Goal: Task Accomplishment & Management: Manage account settings

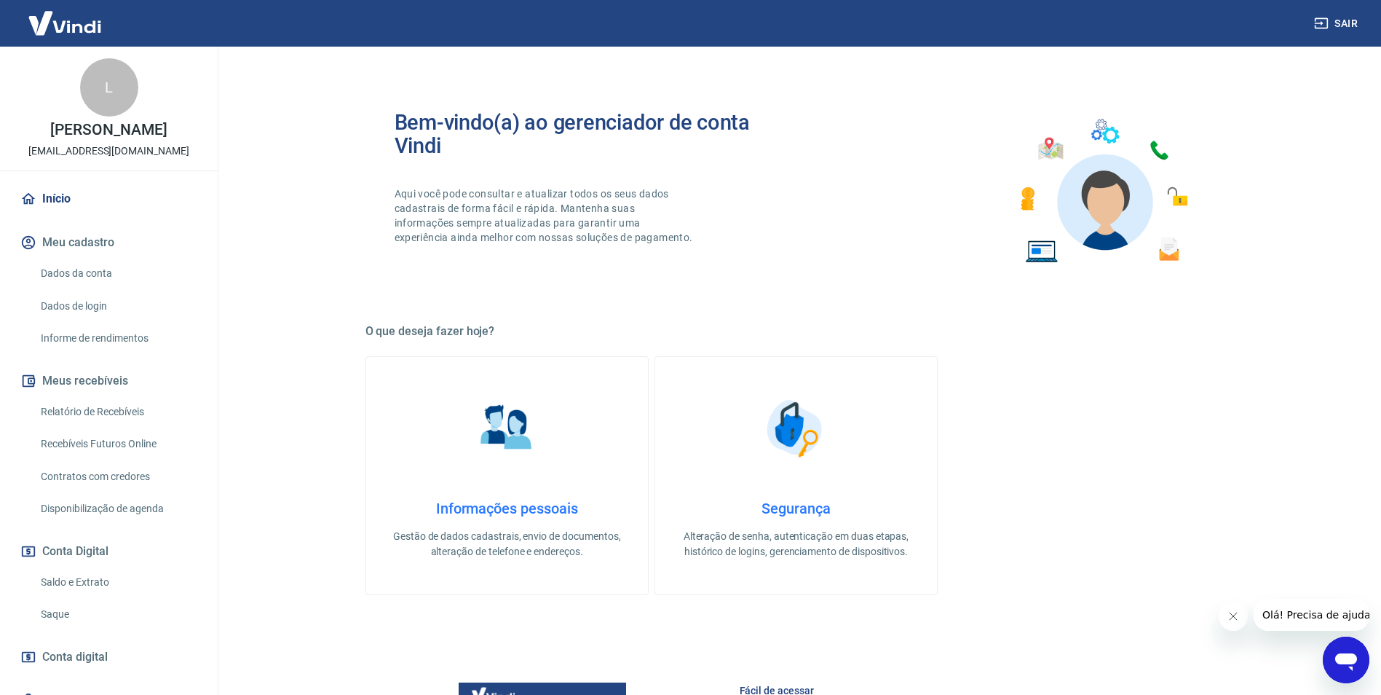
click at [126, 459] on link "Recebíveis Futuros Online" at bounding box center [117, 444] width 165 height 30
click at [127, 427] on link "Relatório de Recebíveis" at bounding box center [117, 412] width 165 height 30
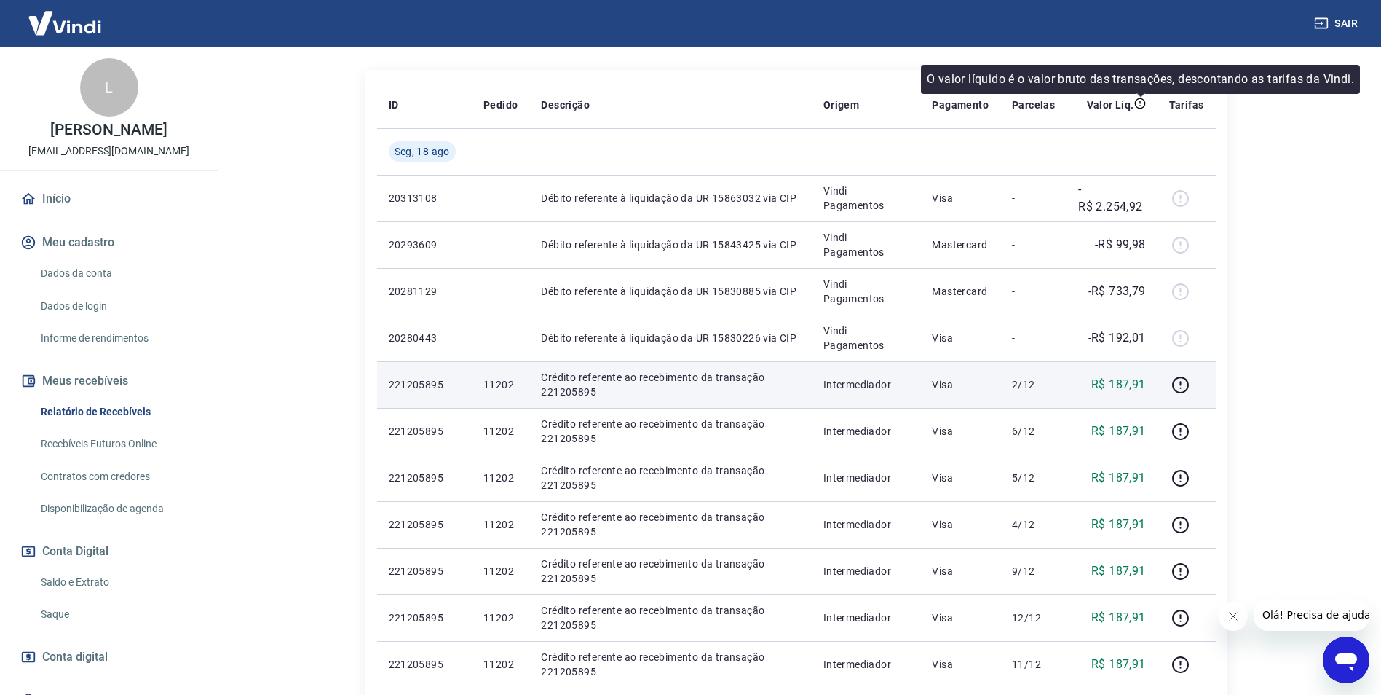
scroll to position [291, 0]
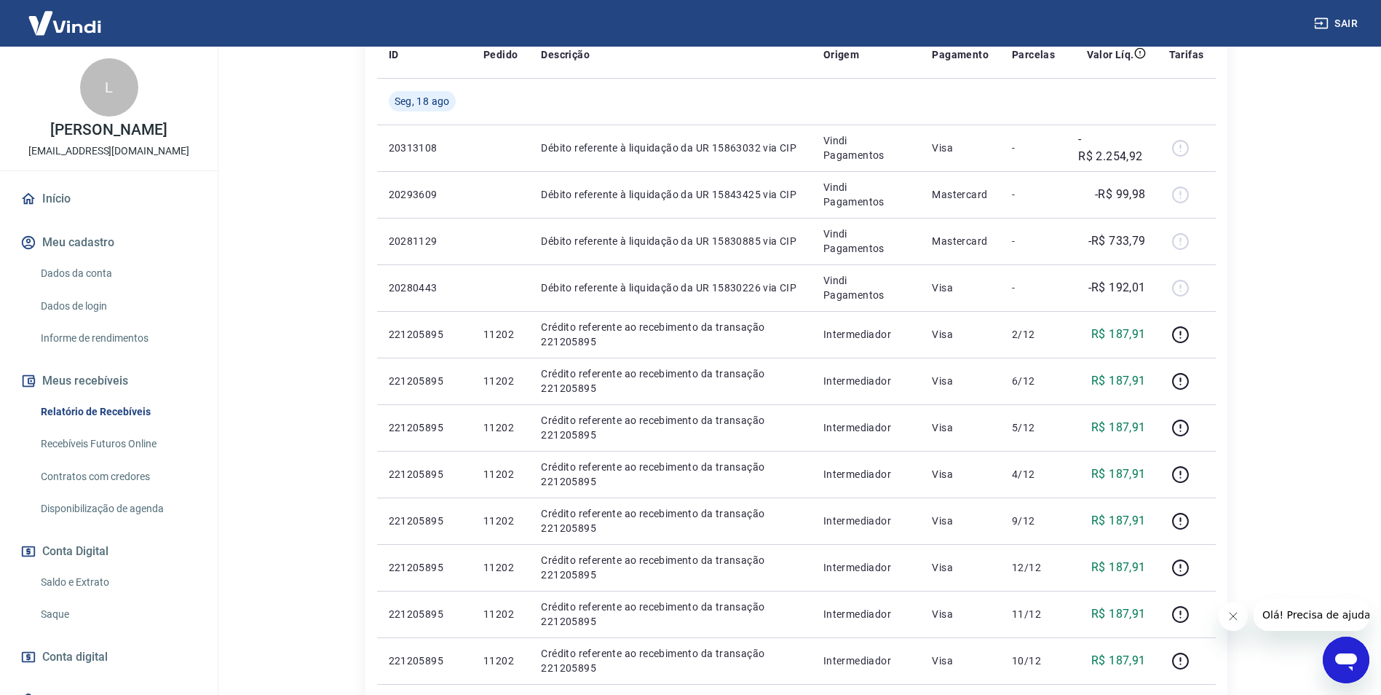
click at [76, 593] on link "Saldo e Extrato" at bounding box center [117, 582] width 165 height 30
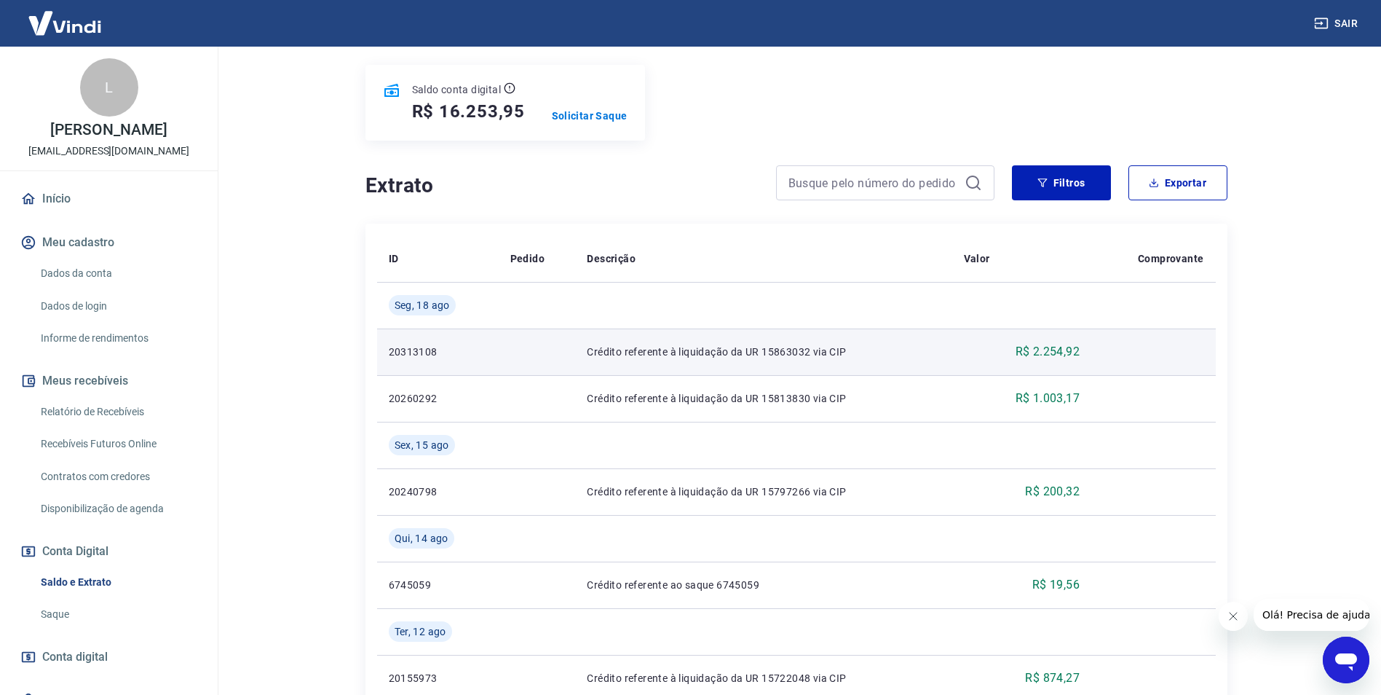
scroll to position [146, 0]
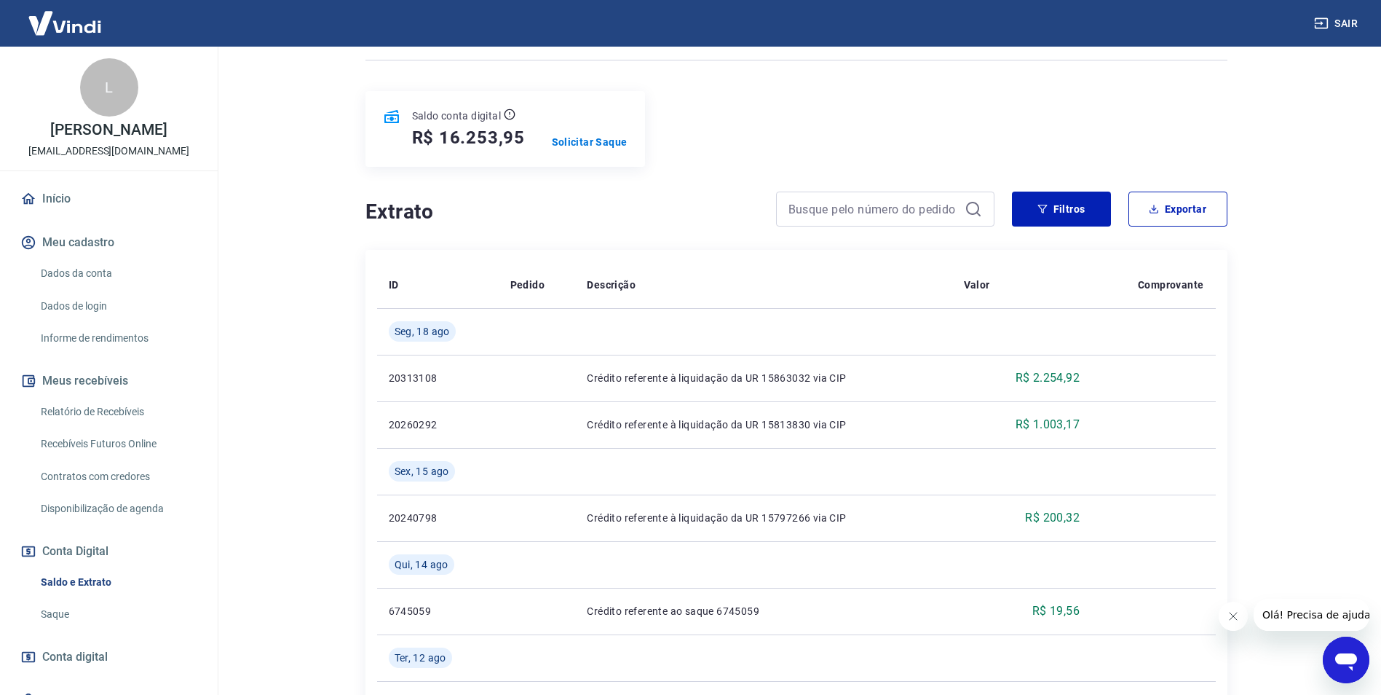
click at [65, 629] on link "Saque" at bounding box center [117, 614] width 165 height 30
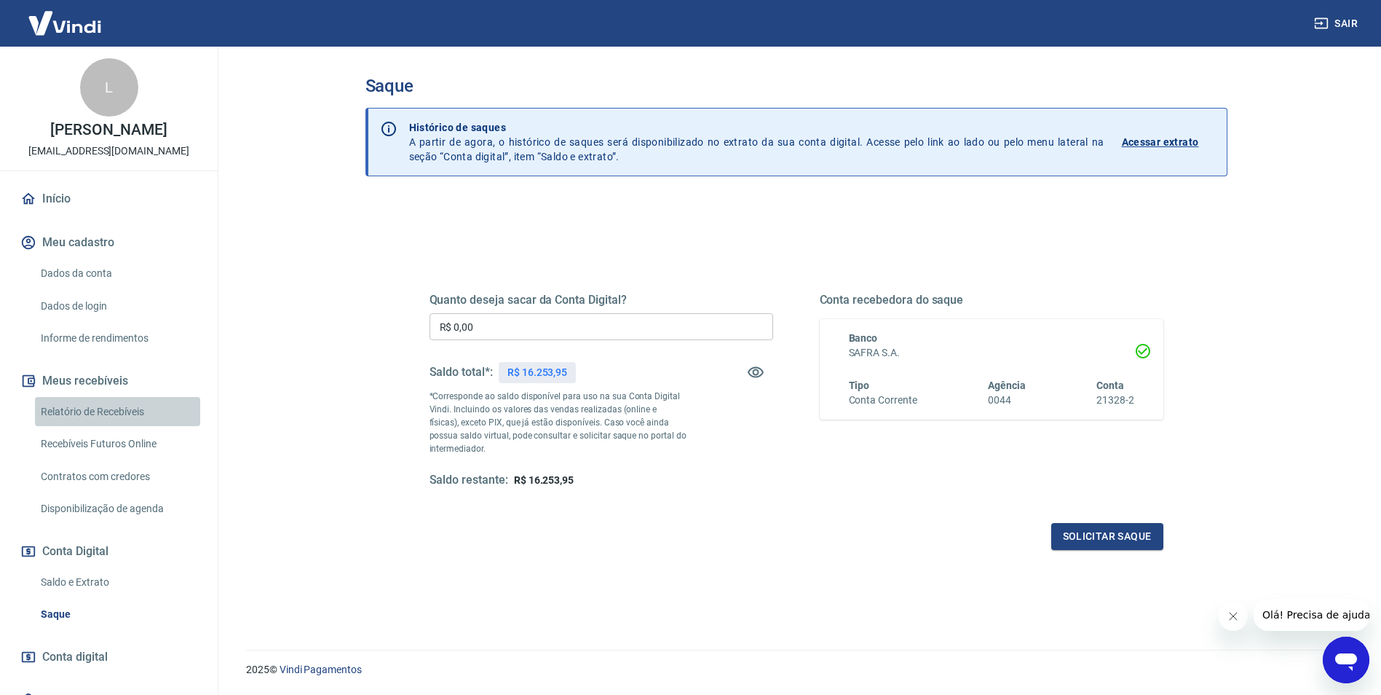
click at [118, 425] on link "Relatório de Recebíveis" at bounding box center [117, 412] width 165 height 30
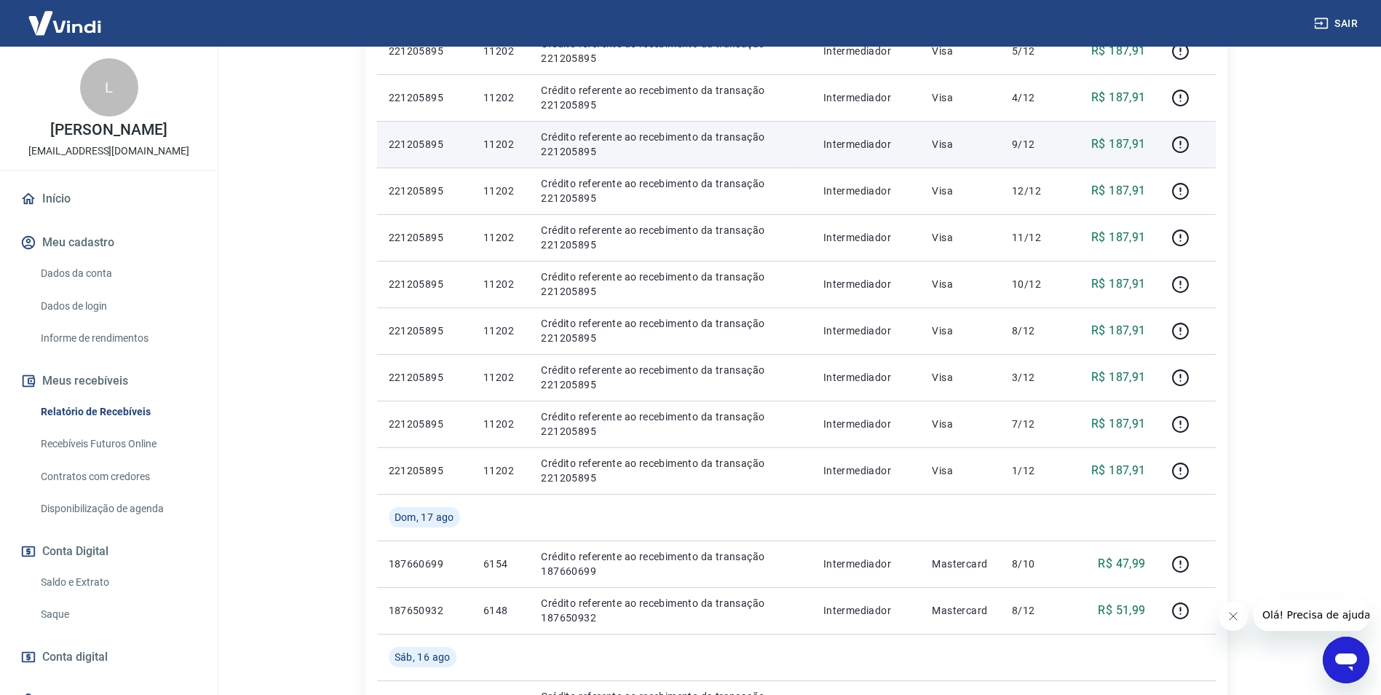
scroll to position [947, 0]
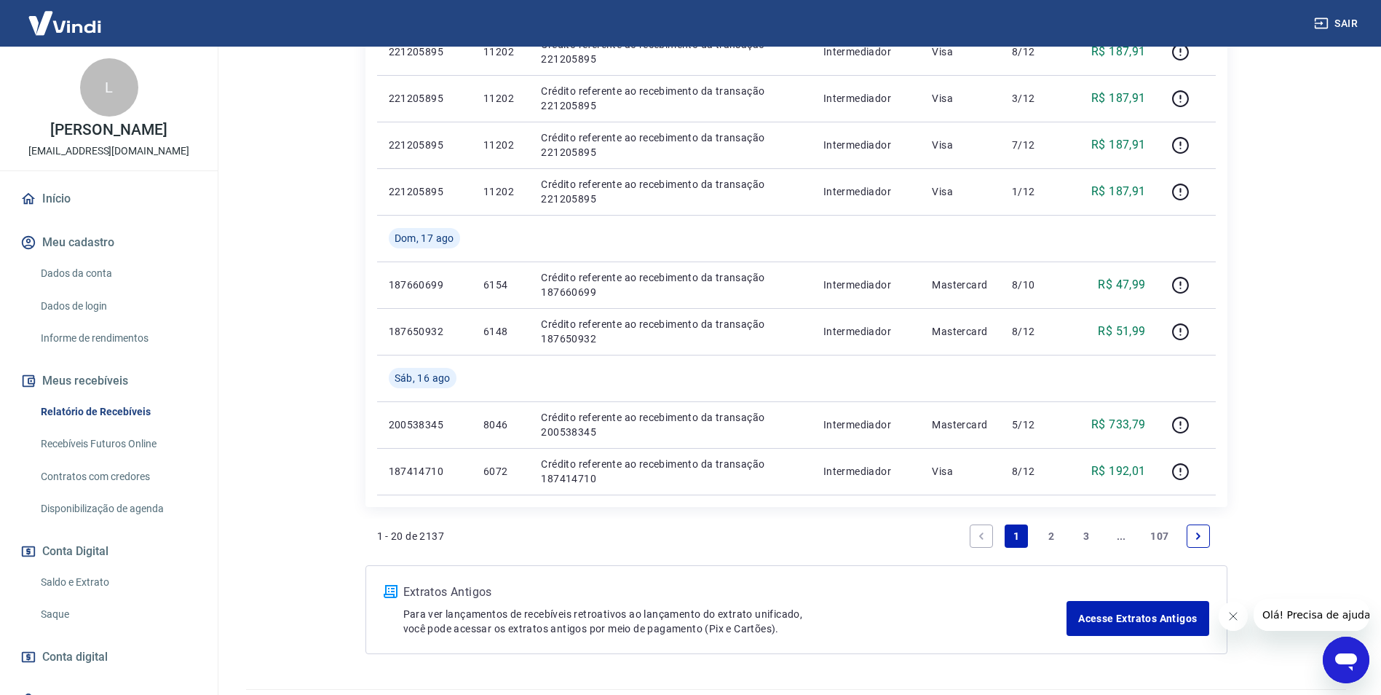
click at [1057, 537] on link "2" at bounding box center [1051, 535] width 23 height 23
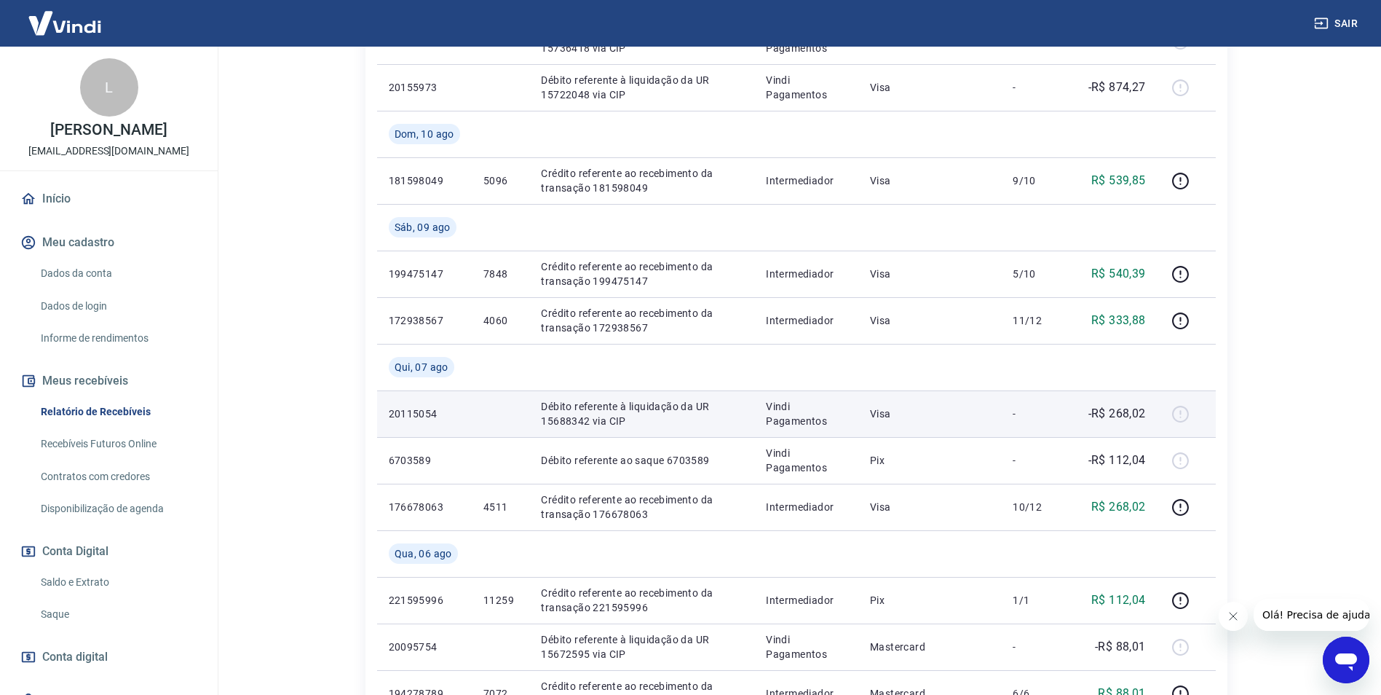
scroll to position [874, 0]
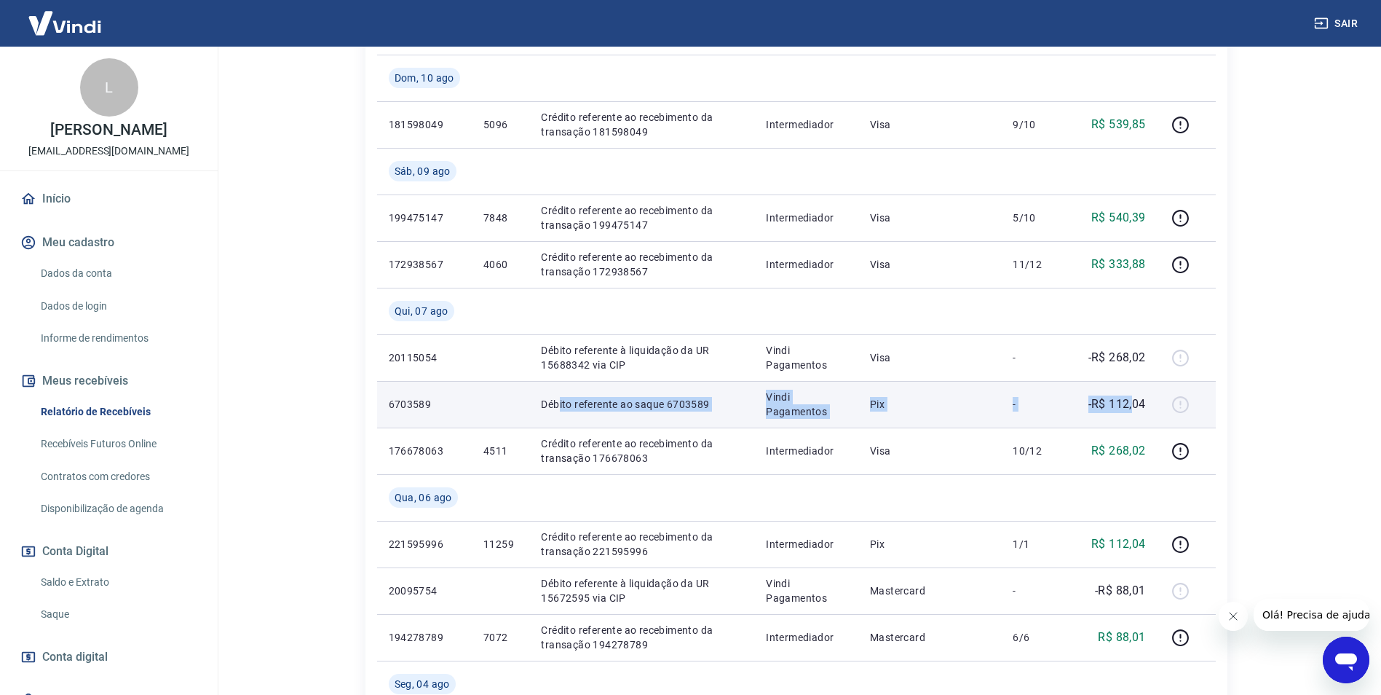
drag, startPoint x: 557, startPoint y: 406, endPoint x: 1131, endPoint y: 402, distance: 574.5
click at [1132, 402] on tr "6703589 Débito referente ao saque 6703589 Vindi Pagamentos Pix - -R$ 112,04" at bounding box center [796, 404] width 839 height 47
drag, startPoint x: 1131, startPoint y: 402, endPoint x: 984, endPoint y: 402, distance: 147.8
click at [984, 402] on p "Pix" at bounding box center [929, 404] width 119 height 15
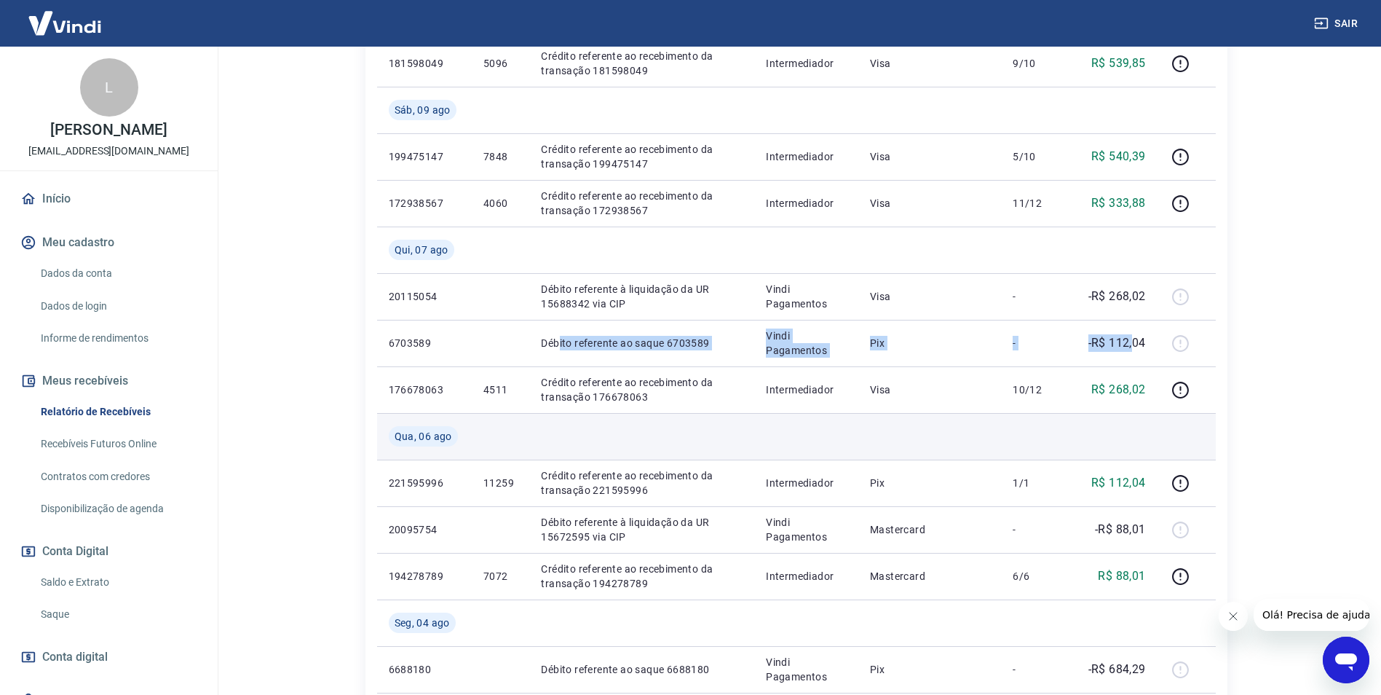
scroll to position [1019, 0]
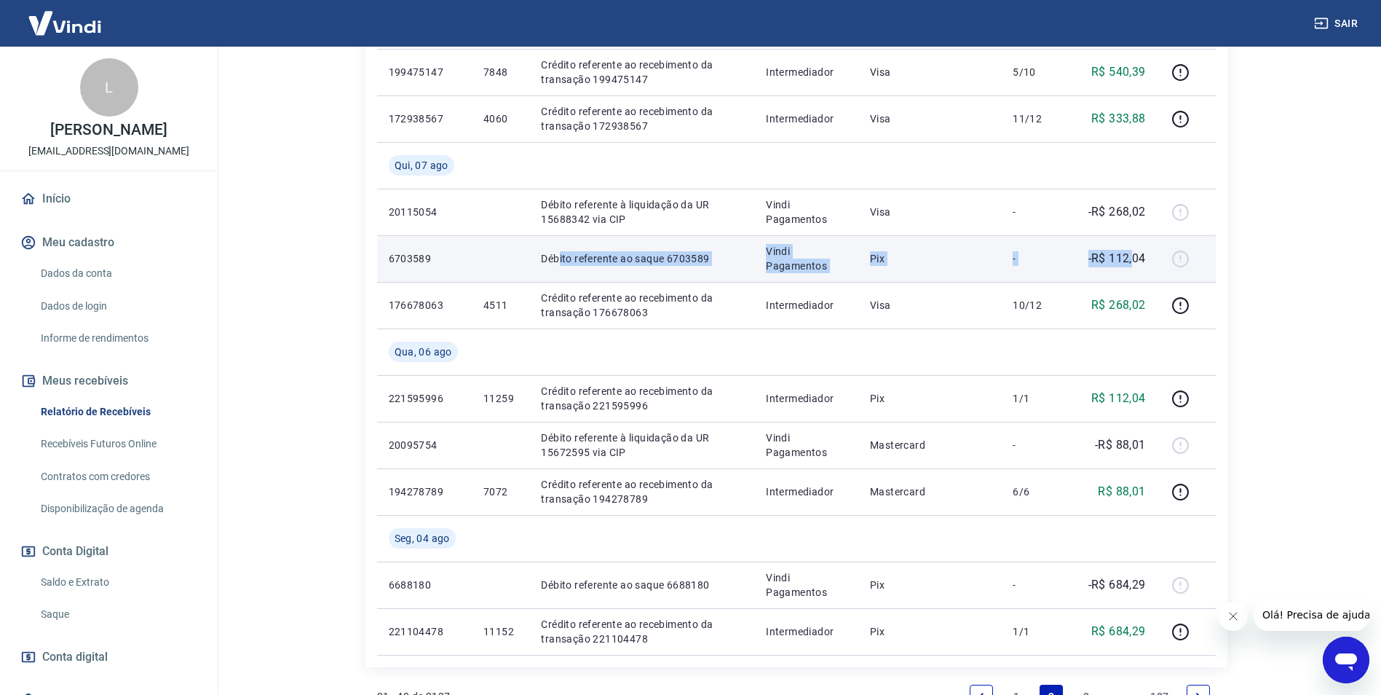
click at [856, 256] on td "Vindi Pagamentos" at bounding box center [806, 258] width 104 height 47
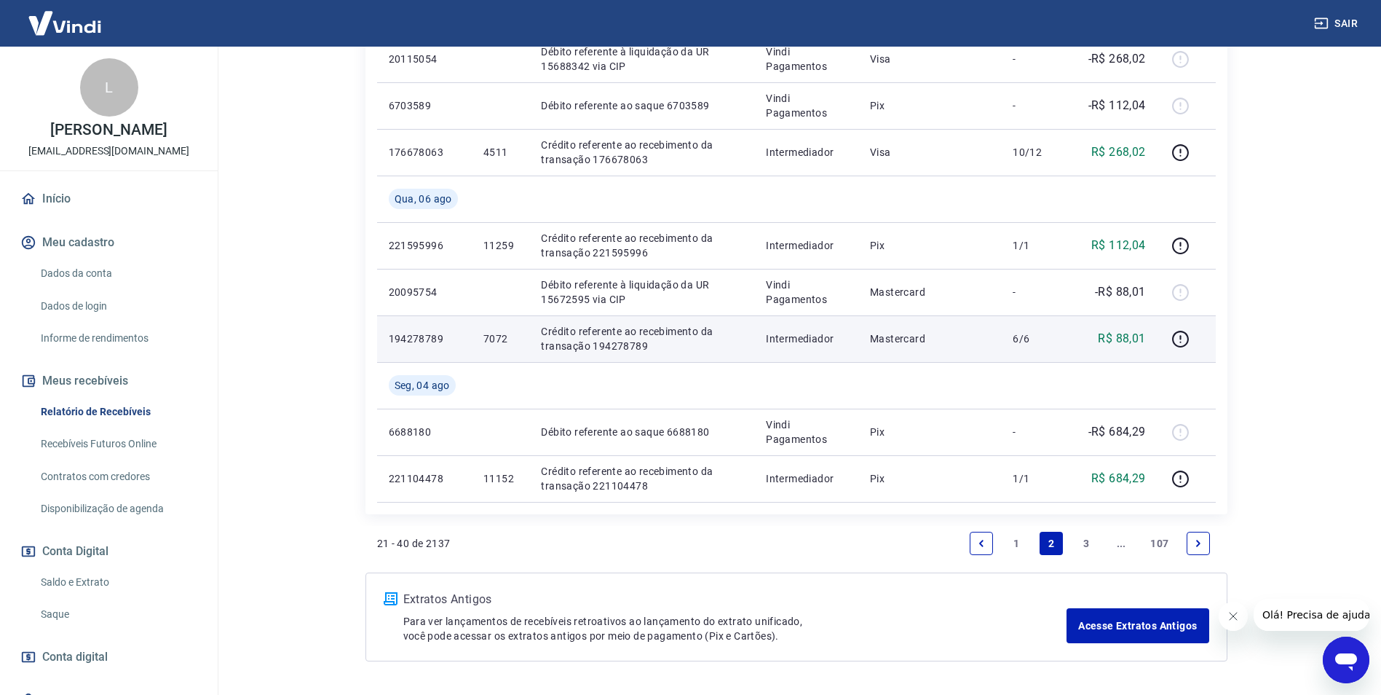
scroll to position [1146, 0]
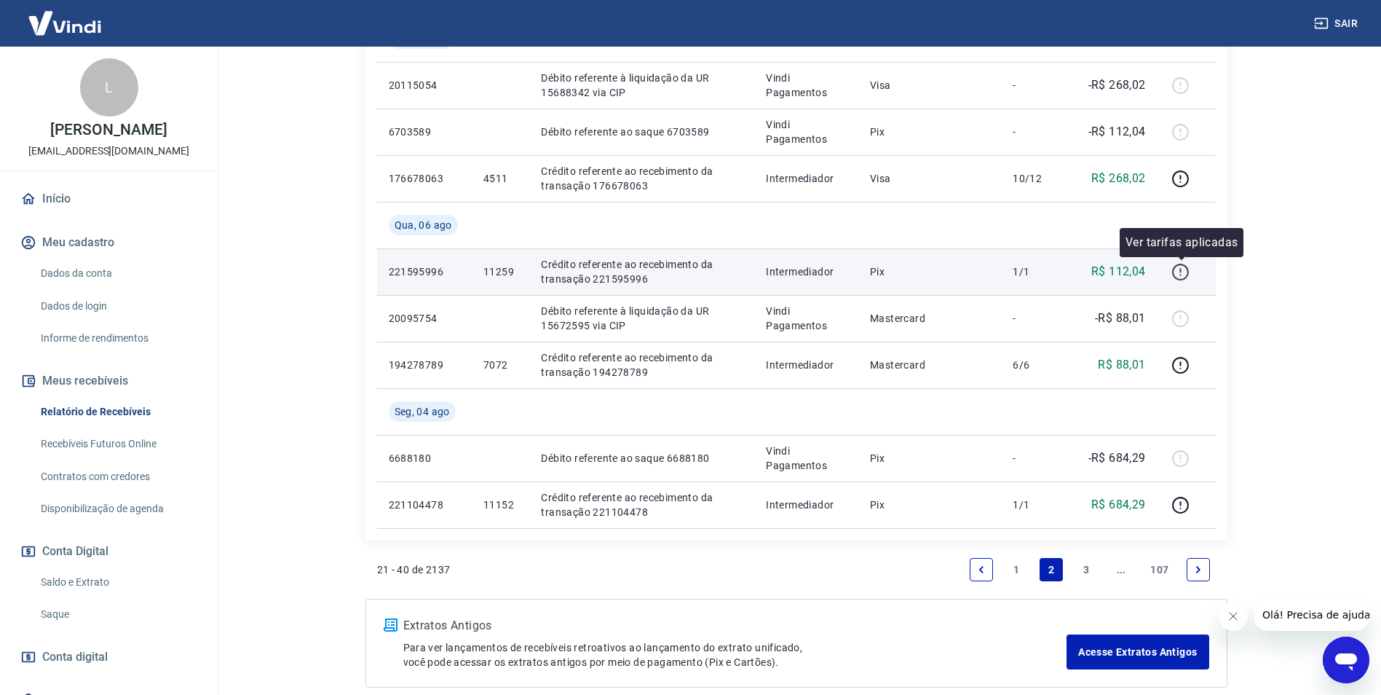
click at [1186, 269] on icon "button" at bounding box center [1181, 272] width 18 height 18
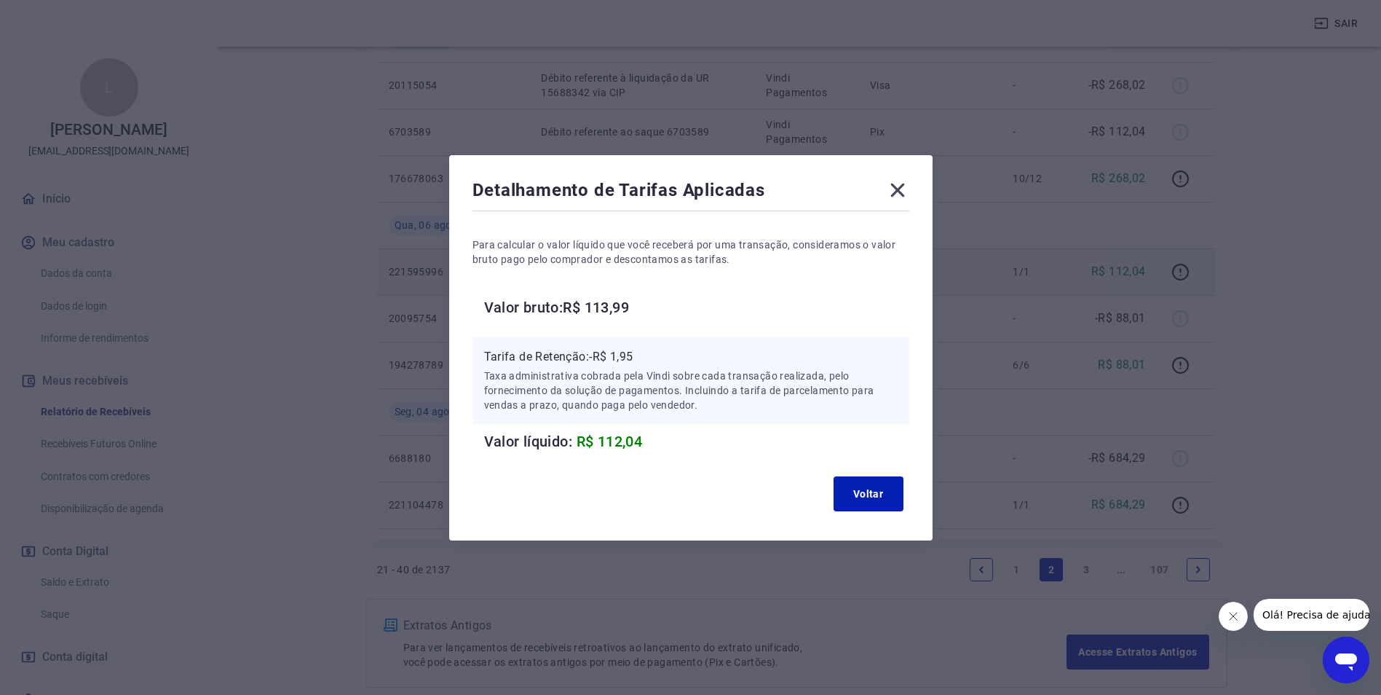
click at [909, 189] on icon at bounding box center [897, 189] width 23 height 23
